Goal: Information Seeking & Learning: Learn about a topic

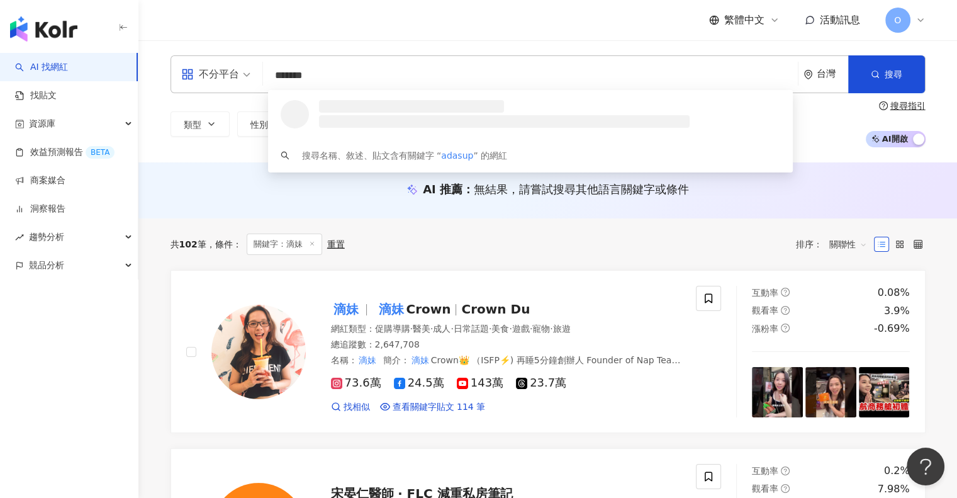
type input "********"
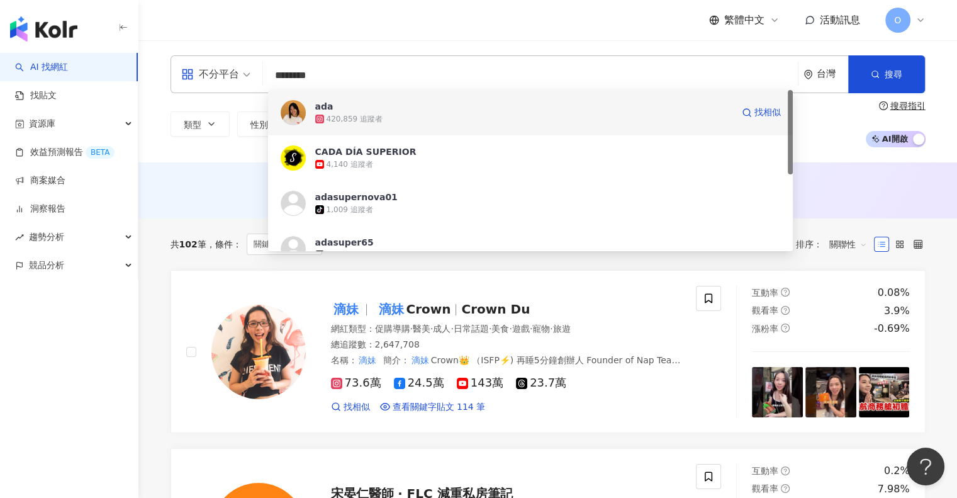
click at [423, 120] on div "420,859 追蹤者" at bounding box center [523, 119] width 417 height 13
